Goal: Information Seeking & Learning: Check status

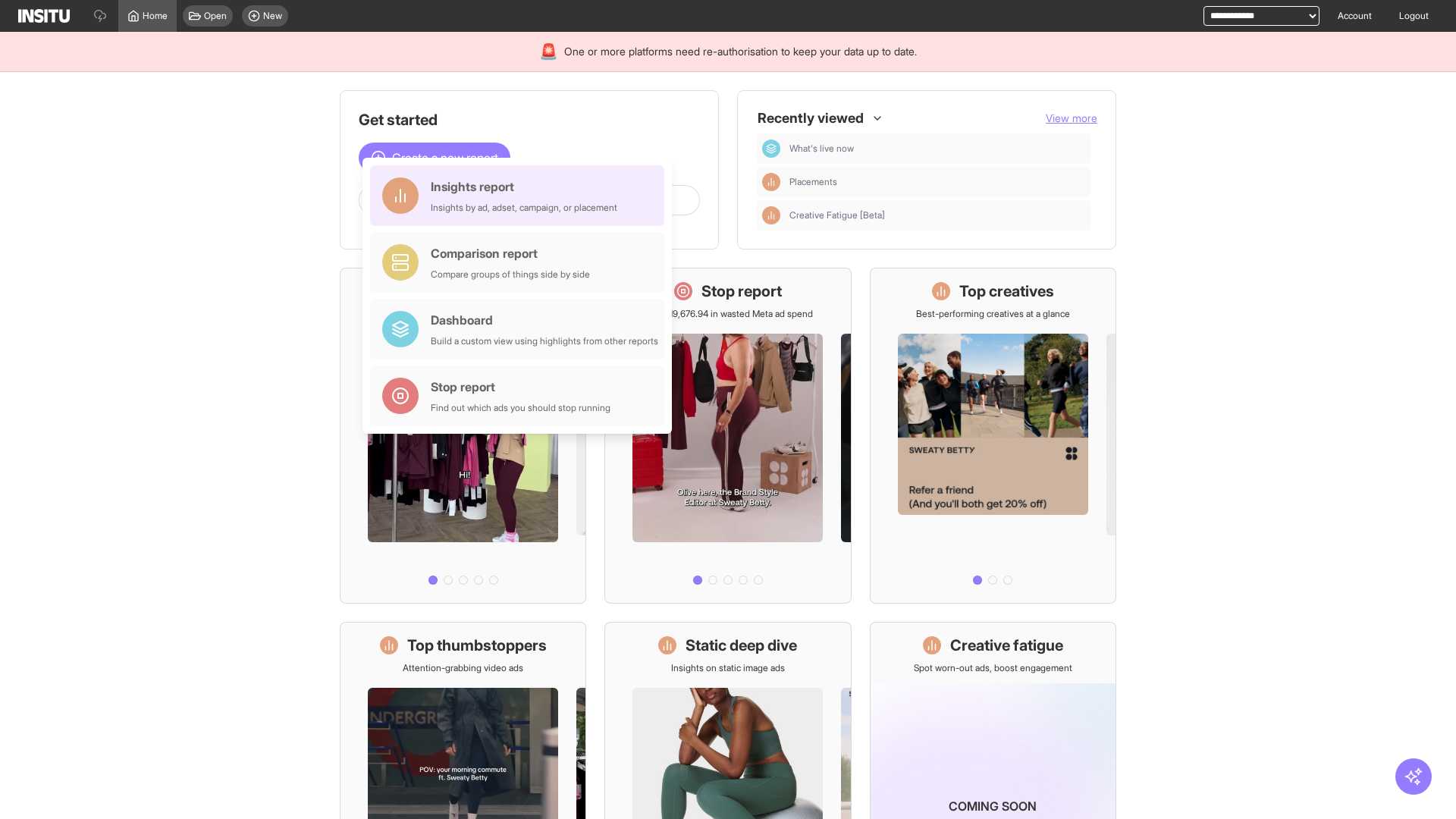
click at [521, 196] on div "Insights report Insights by ad, adset, campaign, or placement" at bounding box center [523, 196] width 186 height 36
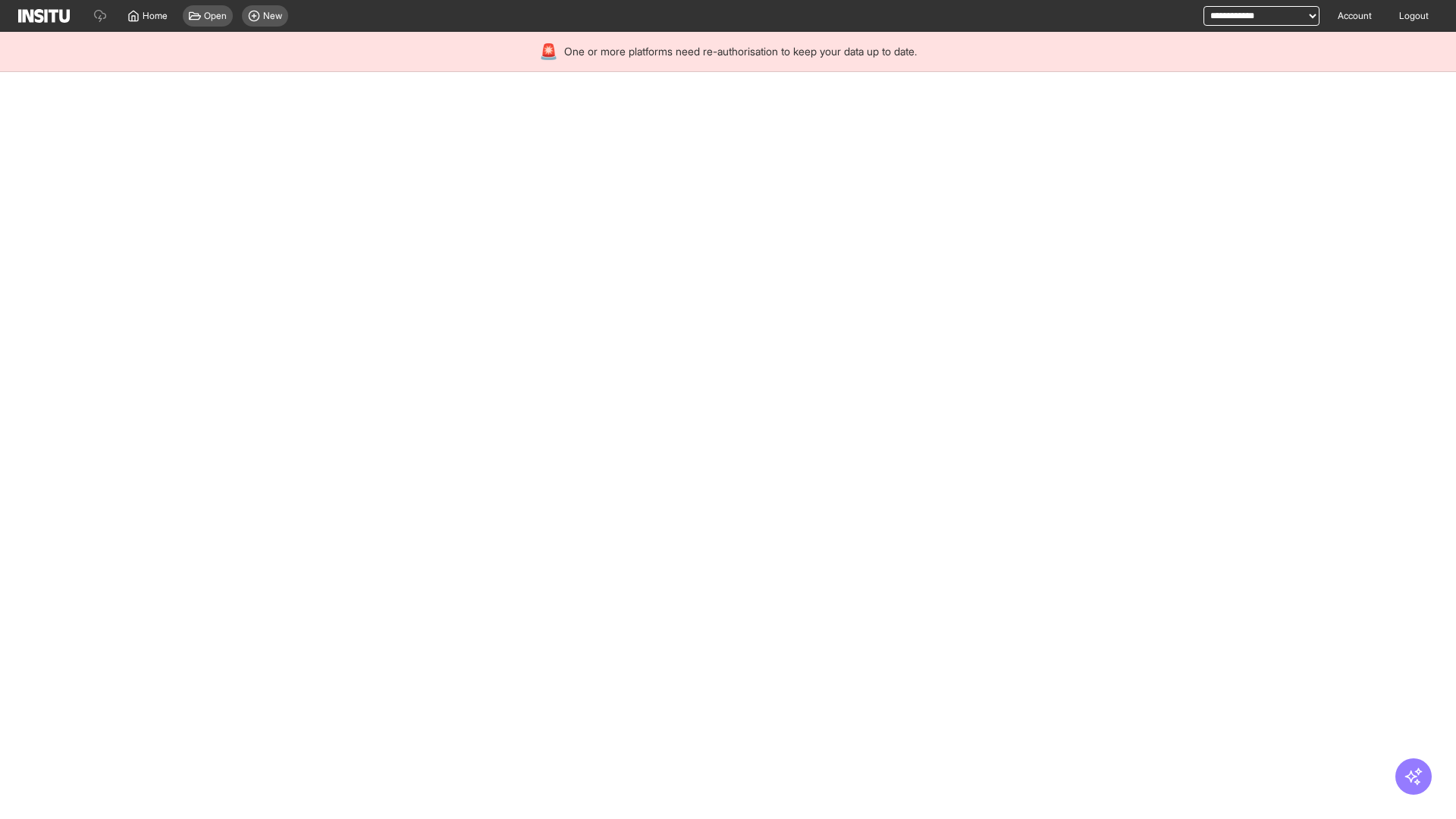
select select "**"
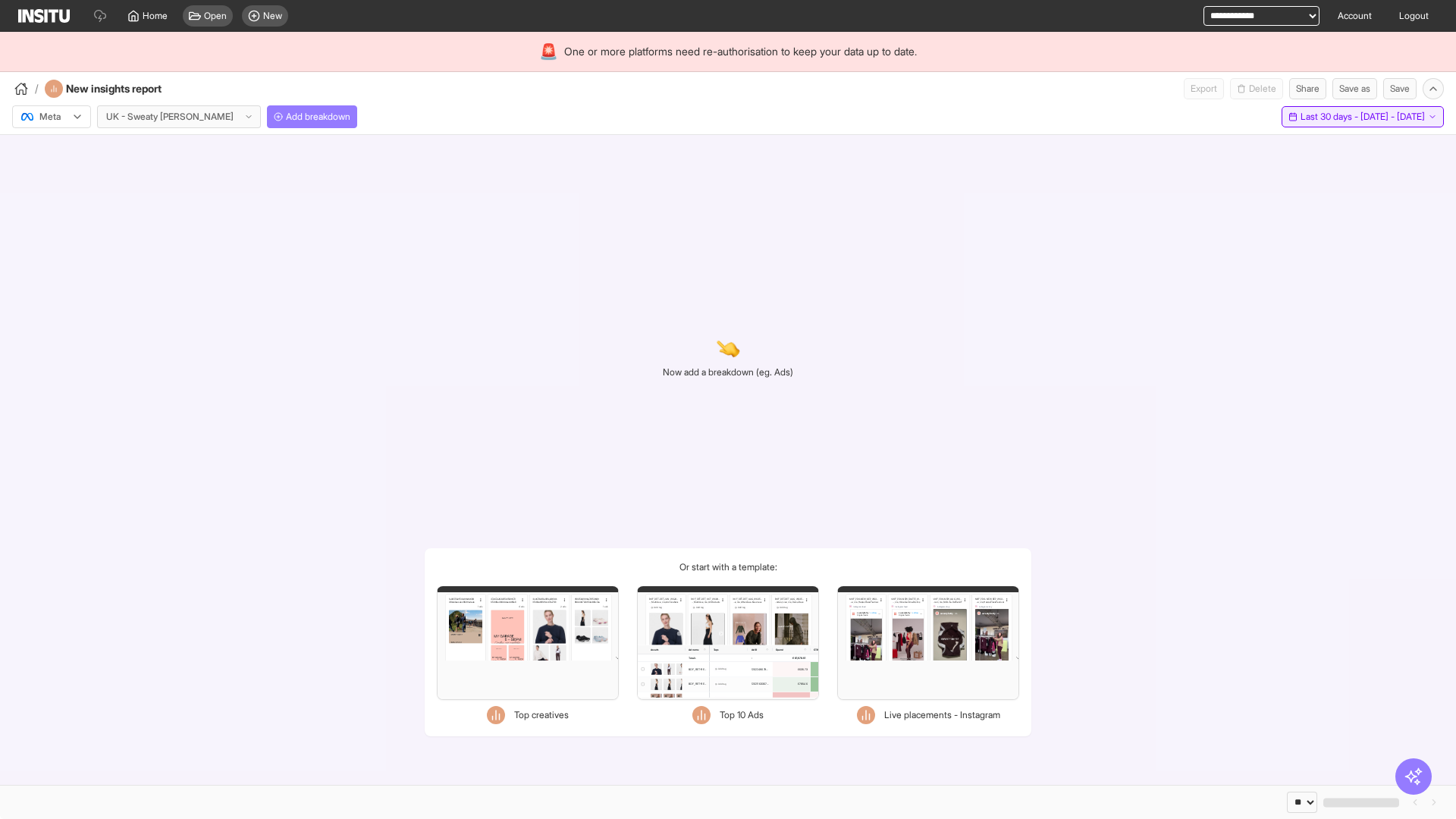
click at [1328, 116] on span "Last 30 days - [DATE] - [DATE]" at bounding box center [1361, 116] width 124 height 12
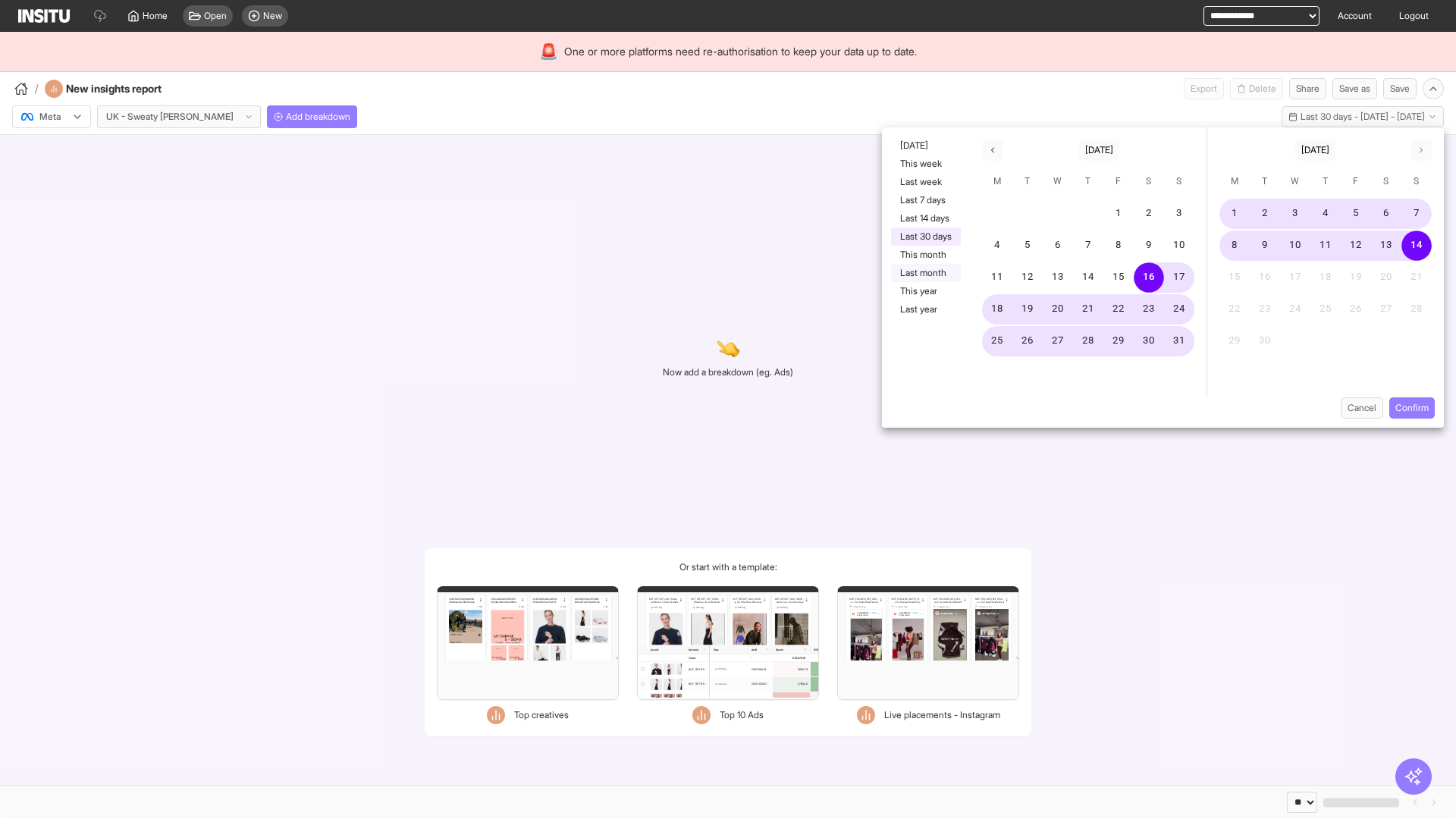
click at [924, 273] on button "Last month" at bounding box center [926, 272] width 70 height 18
